Goal: Navigation & Orientation: Find specific page/section

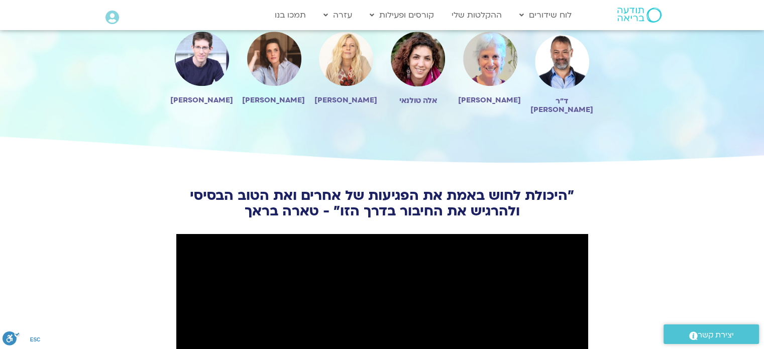
scroll to position [1005, 0]
click at [478, 15] on link "ההקלטות שלי" at bounding box center [477, 15] width 60 height 19
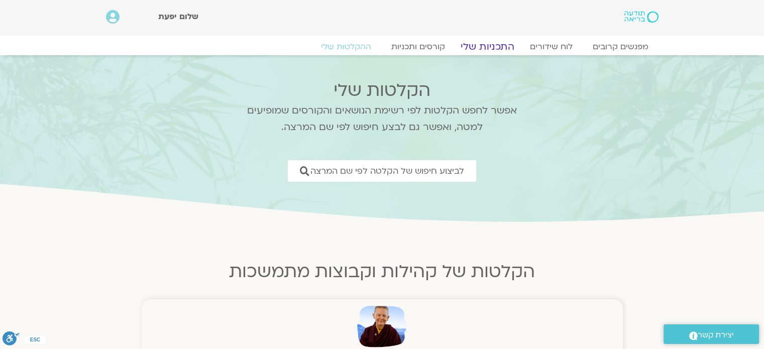
click at [490, 44] on link "התכניות שלי" at bounding box center [488, 47] width 78 height 12
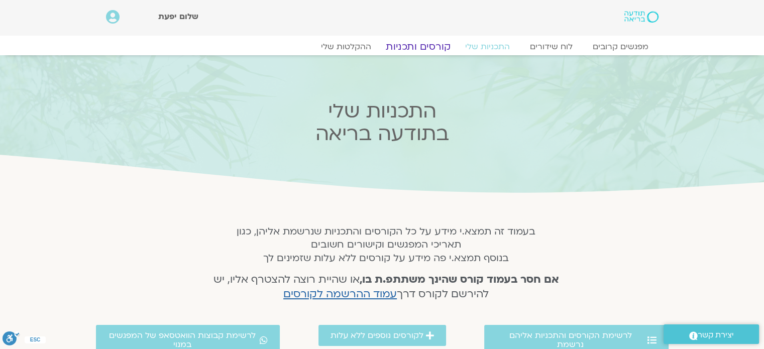
click at [417, 50] on link "קורסים ותכניות" at bounding box center [418, 47] width 88 height 12
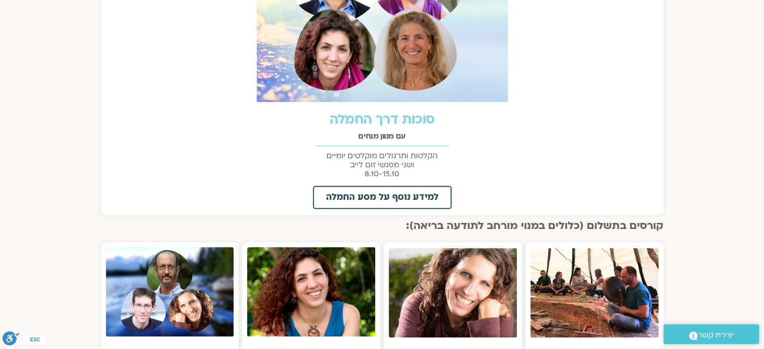
scroll to position [502, 0]
